Goal: Use online tool/utility: Utilize a website feature to perform a specific function

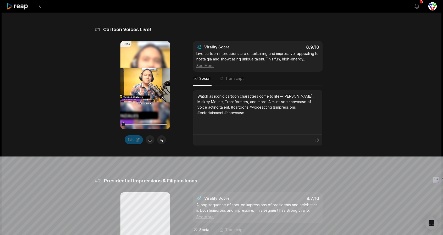
scroll to position [79, 0]
click at [162, 142] on button "button" at bounding box center [161, 139] width 9 height 9
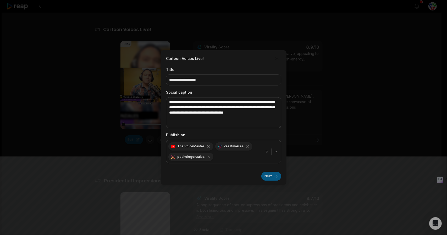
click at [271, 175] on button "Next" at bounding box center [271, 176] width 20 height 9
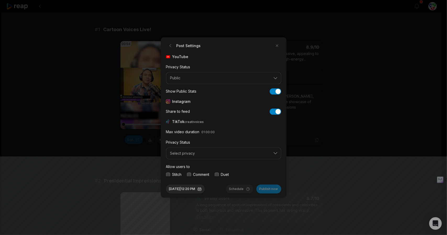
scroll to position [19, 0]
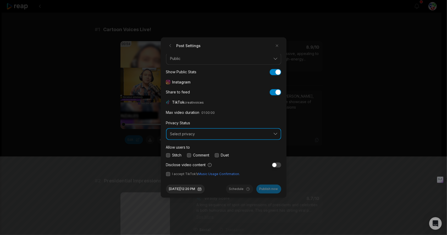
click at [182, 139] on button "Select privacy" at bounding box center [223, 134] width 115 height 12
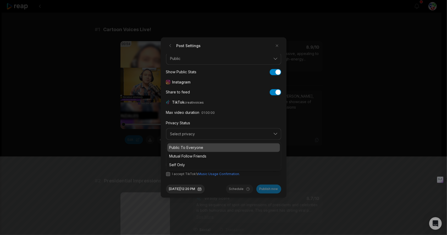
click at [183, 150] on div "Public To Everyone" at bounding box center [223, 148] width 113 height 9
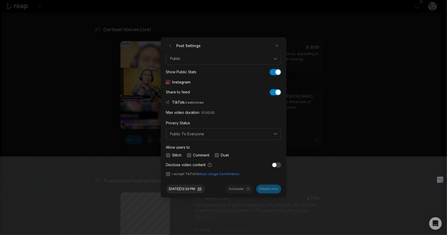
click at [169, 156] on button "button" at bounding box center [168, 155] width 4 height 4
click at [187, 155] on div "Stitch Comment Duet" at bounding box center [223, 156] width 115 height 6
click at [190, 155] on button "button" at bounding box center [189, 155] width 4 height 4
click at [219, 154] on button "button" at bounding box center [217, 155] width 4 height 4
drag, startPoint x: 167, startPoint y: 175, endPoint x: 249, endPoint y: 176, distance: 81.5
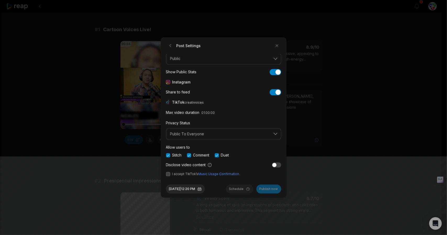
click at [167, 175] on button "button" at bounding box center [168, 174] width 4 height 4
click at [269, 191] on button "Publish now" at bounding box center [268, 189] width 25 height 9
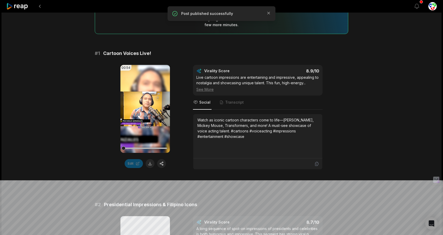
scroll to position [52, 0]
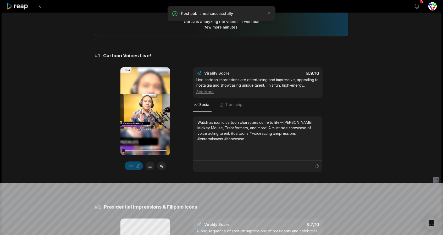
drag, startPoint x: 152, startPoint y: 166, endPoint x: 195, endPoint y: 157, distance: 43.3
click at [152, 166] on button at bounding box center [150, 166] width 9 height 9
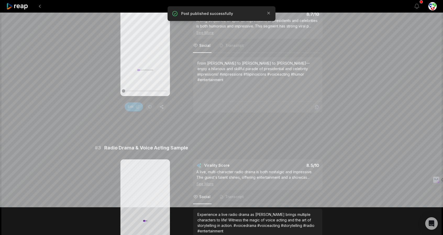
scroll to position [210, 0]
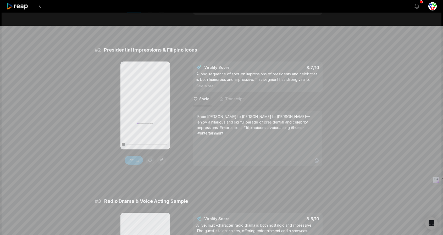
drag, startPoint x: 29, startPoint y: 5, endPoint x: 21, endPoint y: 8, distance: 8.8
drag, startPoint x: 21, startPoint y: 8, endPoint x: 27, endPoint y: 9, distance: 5.7
click at [30, 11] on div at bounding box center [210, 6] width 408 height 13
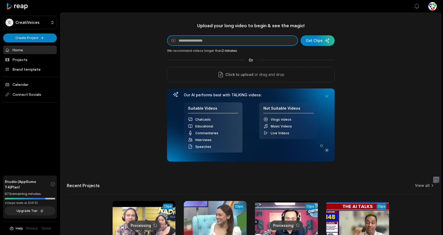
click at [221, 42] on input at bounding box center [232, 40] width 131 height 10
paste input "**********"
type input "**********"
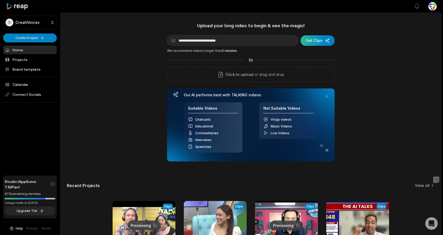
click at [318, 37] on div "submit" at bounding box center [318, 40] width 34 height 10
click at [318, 41] on div "submit" at bounding box center [318, 40] width 34 height 10
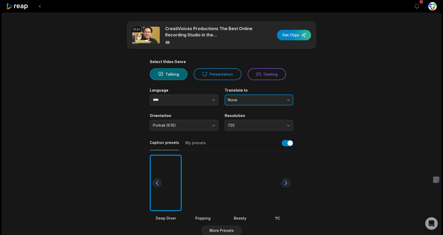
click at [267, 103] on button "None" at bounding box center [259, 100] width 69 height 11
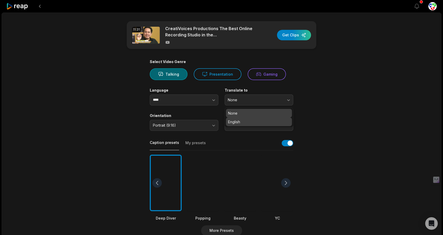
click at [247, 122] on p "English" at bounding box center [259, 122] width 62 height 6
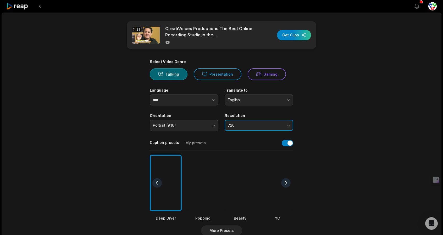
click at [247, 122] on button "720" at bounding box center [259, 125] width 69 height 11
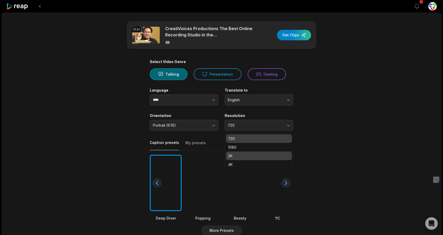
drag, startPoint x: 240, startPoint y: 155, endPoint x: 239, endPoint y: 158, distance: 3.1
click at [239, 158] on p "2K" at bounding box center [259, 156] width 62 height 6
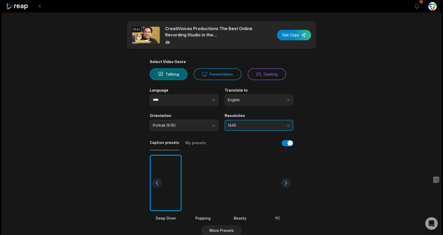
drag, startPoint x: 246, startPoint y: 129, endPoint x: 247, endPoint y: 133, distance: 4.0
click at [246, 129] on button "1440" at bounding box center [259, 125] width 69 height 11
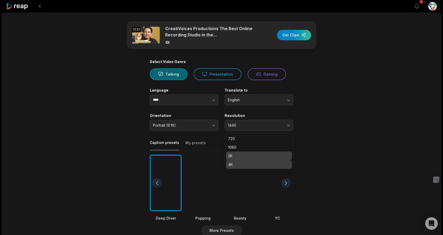
click at [239, 165] on p "4K" at bounding box center [259, 165] width 62 height 6
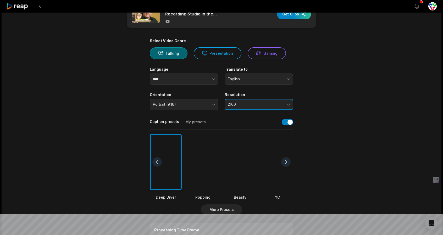
scroll to position [79, 0]
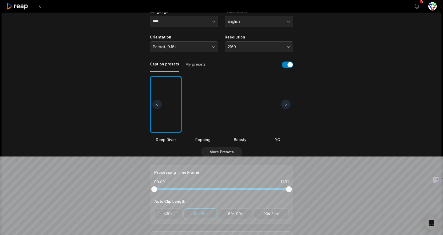
click at [209, 130] on div at bounding box center [203, 104] width 32 height 57
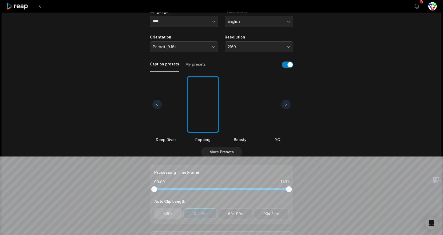
click at [163, 212] on button "<30s" at bounding box center [168, 214] width 28 height 11
drag, startPoint x: 237, startPoint y: 216, endPoint x: 261, endPoint y: 213, distance: 24.0
click at [237, 216] on button "60s-90s" at bounding box center [236, 214] width 34 height 11
drag, startPoint x: 262, startPoint y: 213, endPoint x: 270, endPoint y: 212, distance: 8.2
click at [262, 213] on button "90s-3min" at bounding box center [271, 214] width 35 height 11
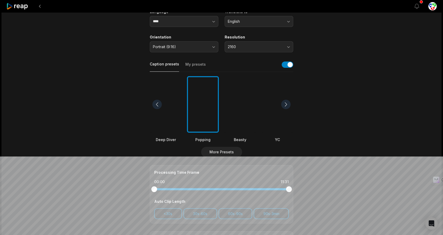
scroll to position [0, 0]
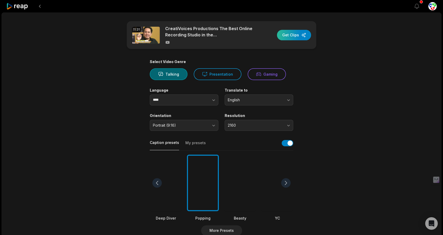
click at [302, 32] on div "button" at bounding box center [294, 35] width 34 height 10
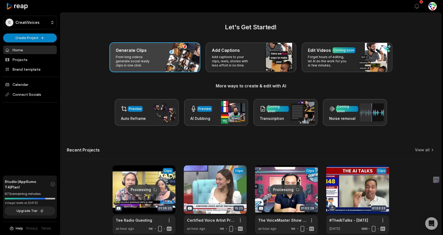
click at [143, 52] on h3 "Generate Clips" at bounding box center [131, 50] width 31 height 6
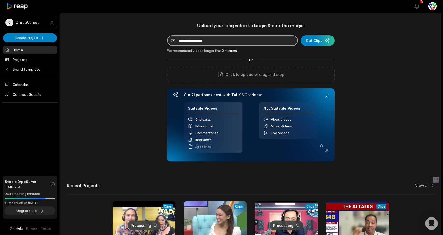
click at [201, 41] on input at bounding box center [232, 40] width 131 height 10
paste input "**********"
type input "**********"
click at [317, 42] on div "submit" at bounding box center [318, 40] width 34 height 10
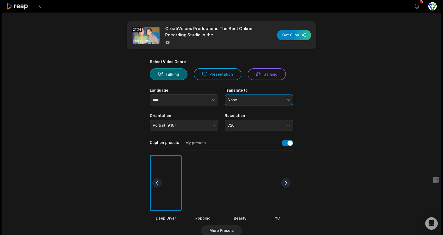
drag, startPoint x: 262, startPoint y: 100, endPoint x: 246, endPoint y: 131, distance: 35.0
click at [262, 100] on span "None" at bounding box center [255, 100] width 55 height 5
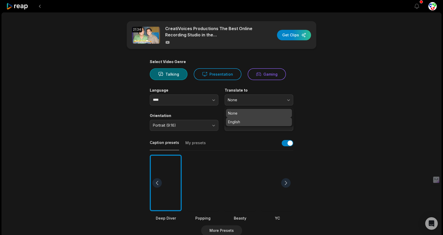
click at [238, 119] on p "English" at bounding box center [259, 122] width 62 height 6
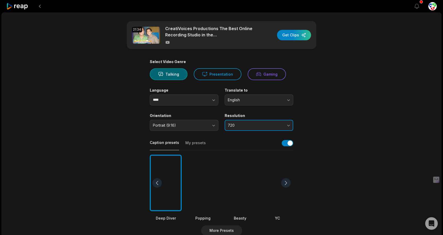
click at [235, 126] on span "720" at bounding box center [255, 125] width 55 height 5
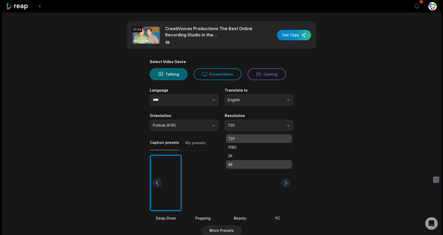
click at [240, 166] on p "4K" at bounding box center [259, 165] width 62 height 6
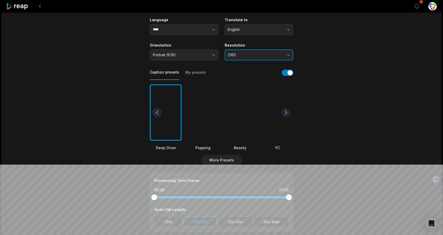
scroll to position [79, 0]
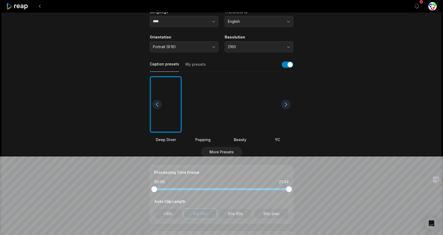
click at [200, 125] on div at bounding box center [203, 104] width 32 height 57
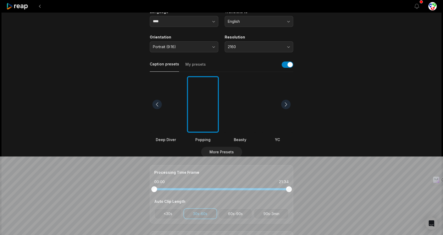
drag, startPoint x: 175, startPoint y: 211, endPoint x: 203, endPoint y: 212, distance: 28.3
click at [175, 211] on button "<30s" at bounding box center [168, 214] width 28 height 11
click at [225, 211] on button "60s-90s" at bounding box center [236, 214] width 34 height 11
click at [272, 214] on button "90s-3min" at bounding box center [271, 214] width 35 height 11
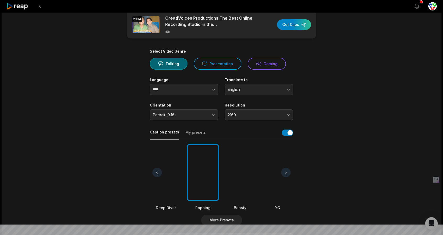
scroll to position [0, 0]
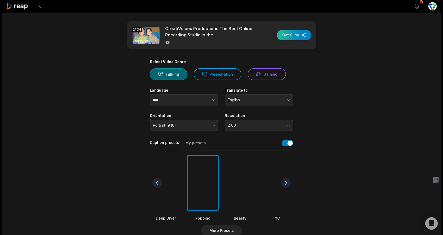
click at [292, 39] on div "button" at bounding box center [294, 35] width 34 height 10
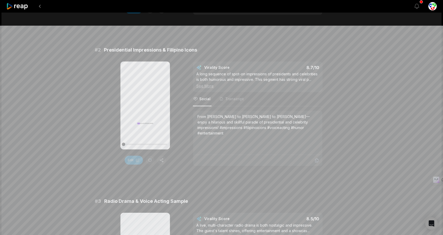
scroll to position [210, 0]
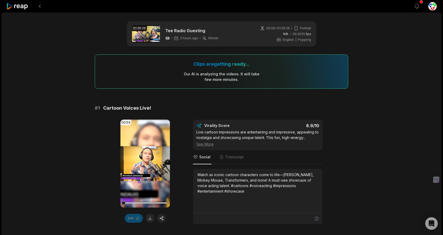
scroll to position [210, 0]
